Goal: Transaction & Acquisition: Subscribe to service/newsletter

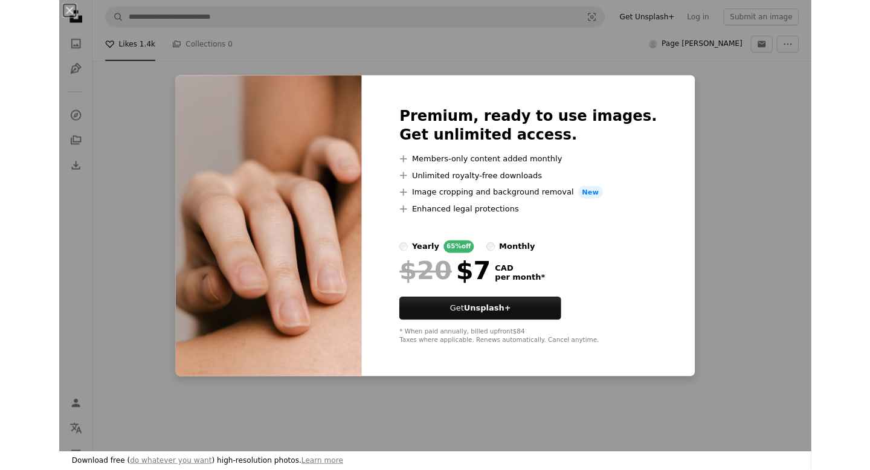
scroll to position [9691, 0]
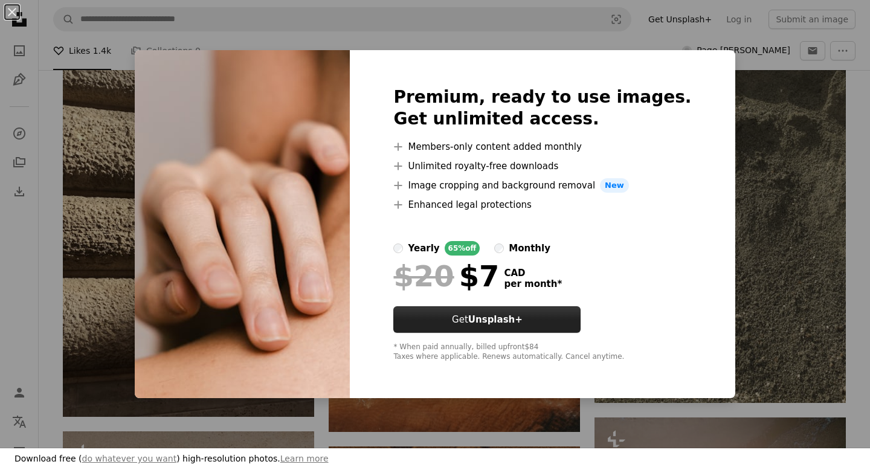
click at [536, 315] on button "Get Unsplash+" at bounding box center [486, 319] width 187 height 27
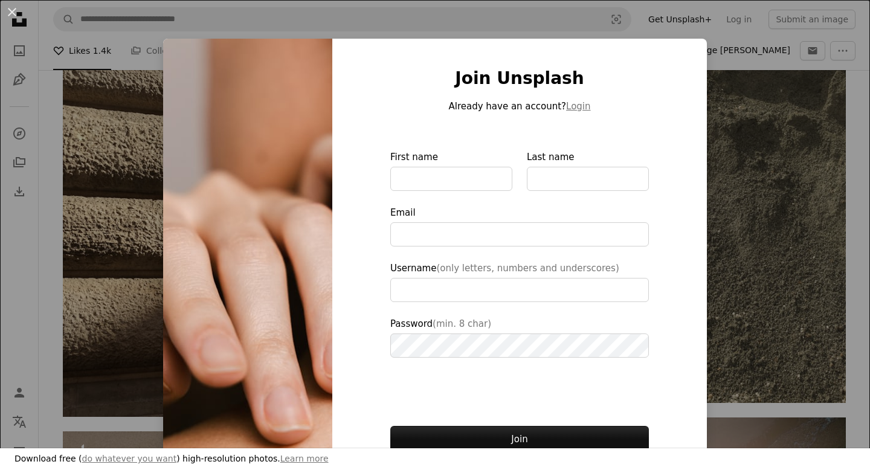
type input "**********"
click at [536, 111] on button "Login" at bounding box center [578, 106] width 24 height 14
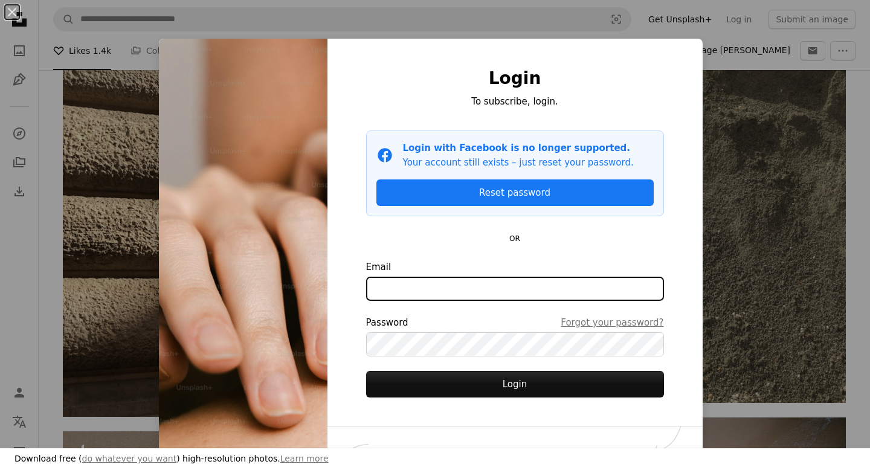
click at [536, 298] on input "Email" at bounding box center [515, 289] width 298 height 24
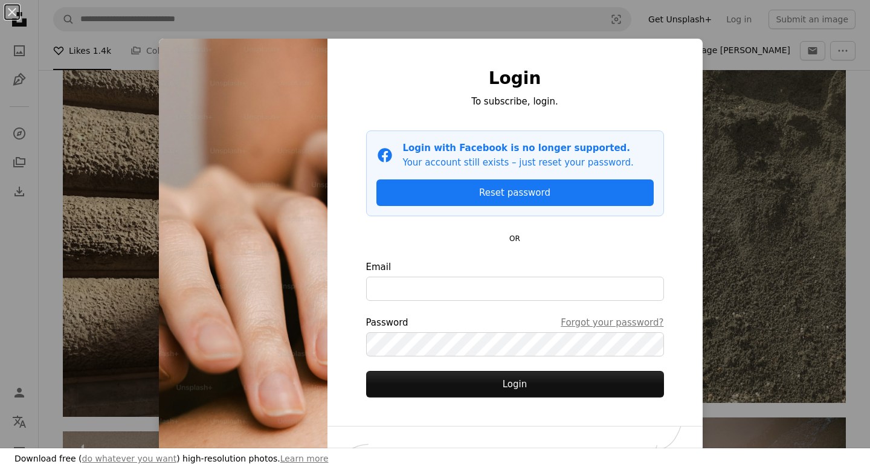
click at [536, 44] on div "An X shape Login To subscribe, login. Facebook icon Login with Facebook is no l…" at bounding box center [435, 235] width 870 height 470
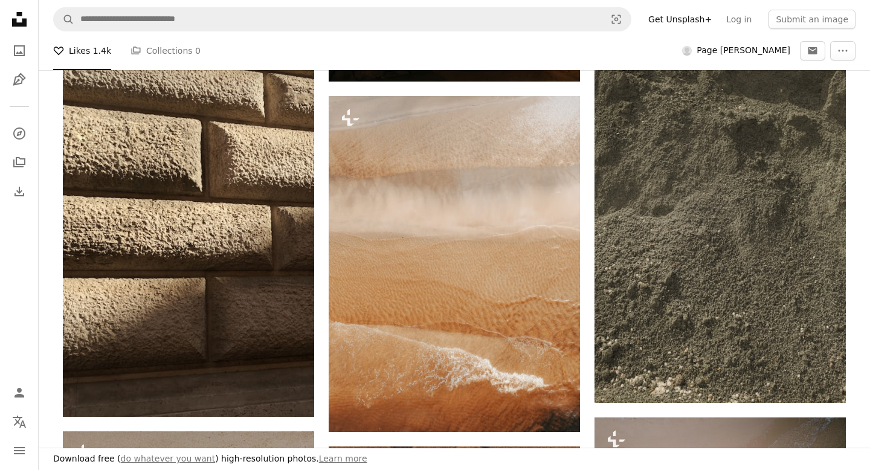
click at [536, 48] on span "Page [PERSON_NAME]" at bounding box center [743, 51] width 94 height 12
click at [536, 23] on link "Log in" at bounding box center [739, 19] width 40 height 19
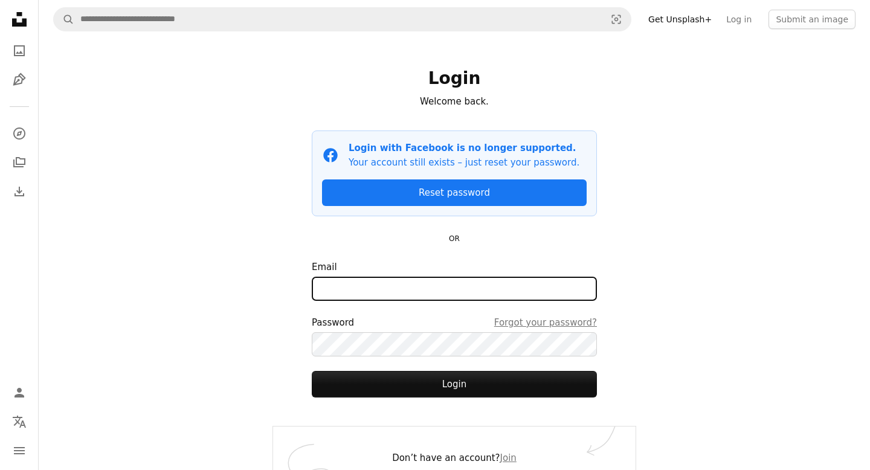
click at [522, 291] on input "Email" at bounding box center [454, 289] width 285 height 24
type input "**********"
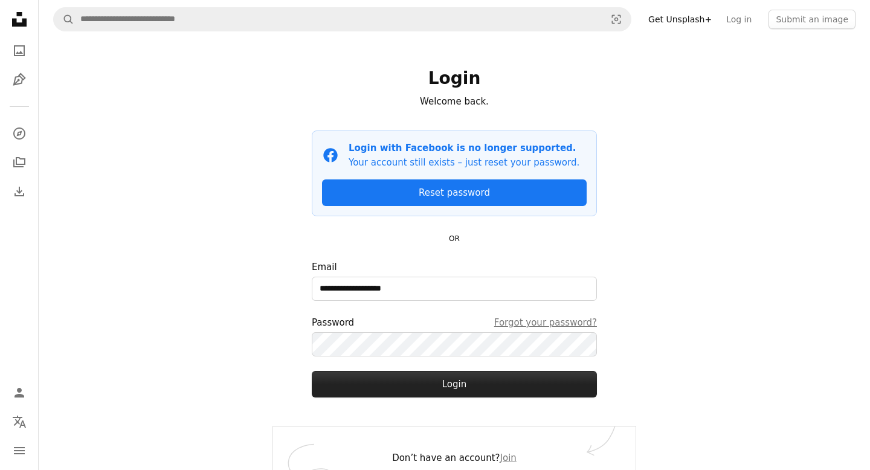
click at [463, 379] on button "Login" at bounding box center [454, 384] width 285 height 27
